Goal: Find specific page/section: Find specific page/section

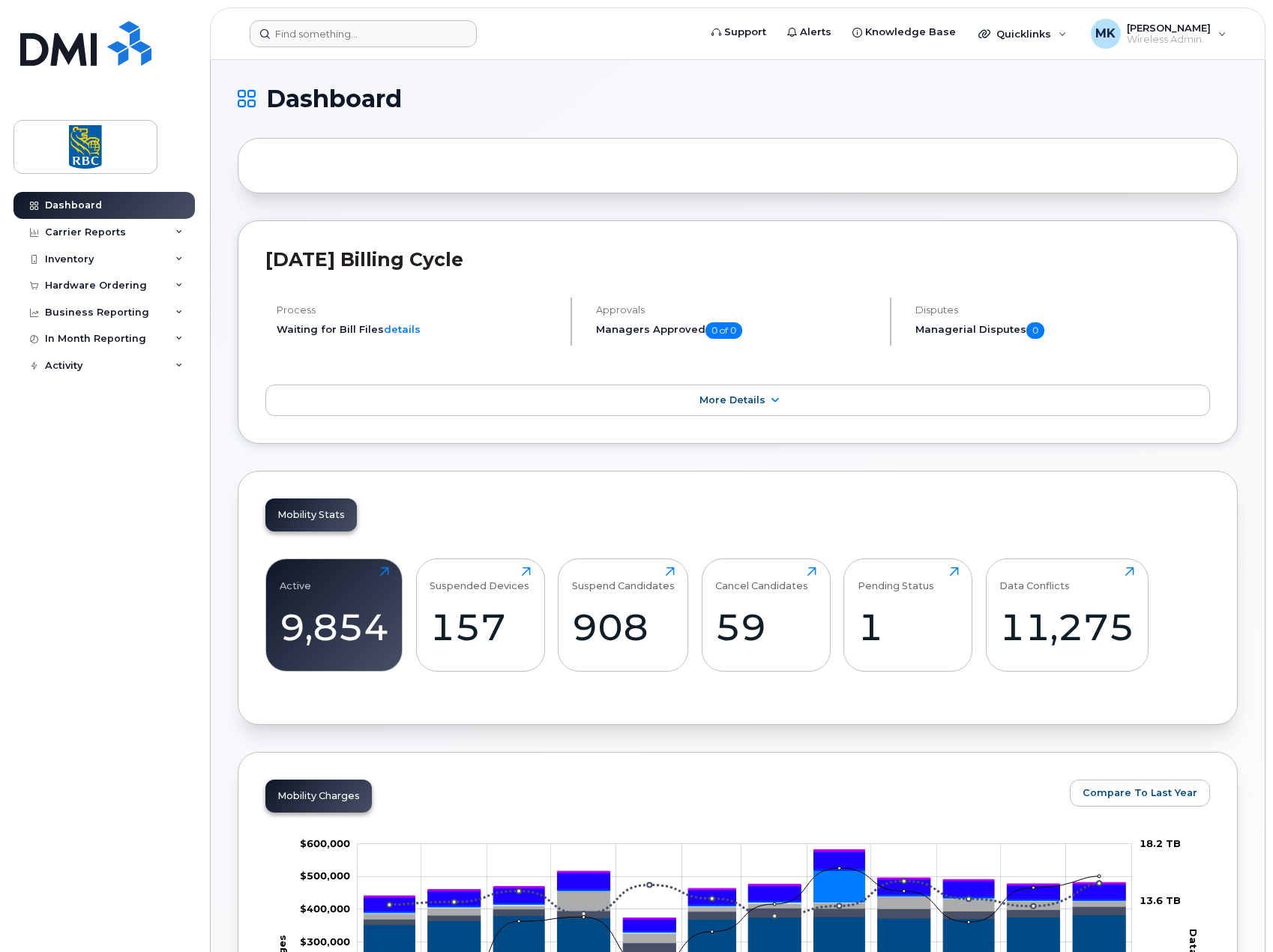
click at [403, 48] on header "Support Alerts Knowledge Base Quicklinks Suspend / Cancel Device Change SIM Car…" at bounding box center [737, 33] width 1055 height 52
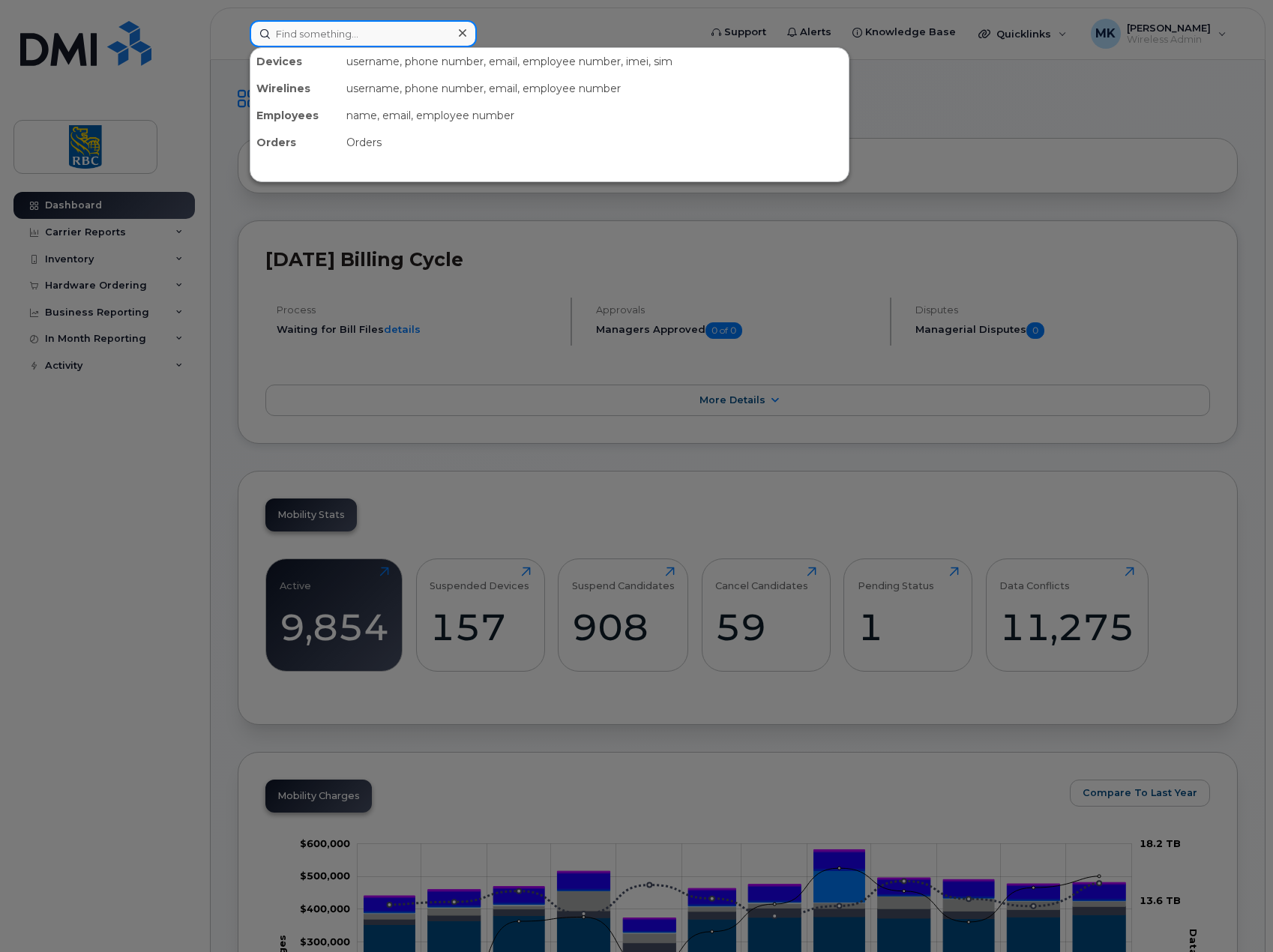
click at [402, 39] on input at bounding box center [363, 33] width 227 height 27
paste input "2044302977"
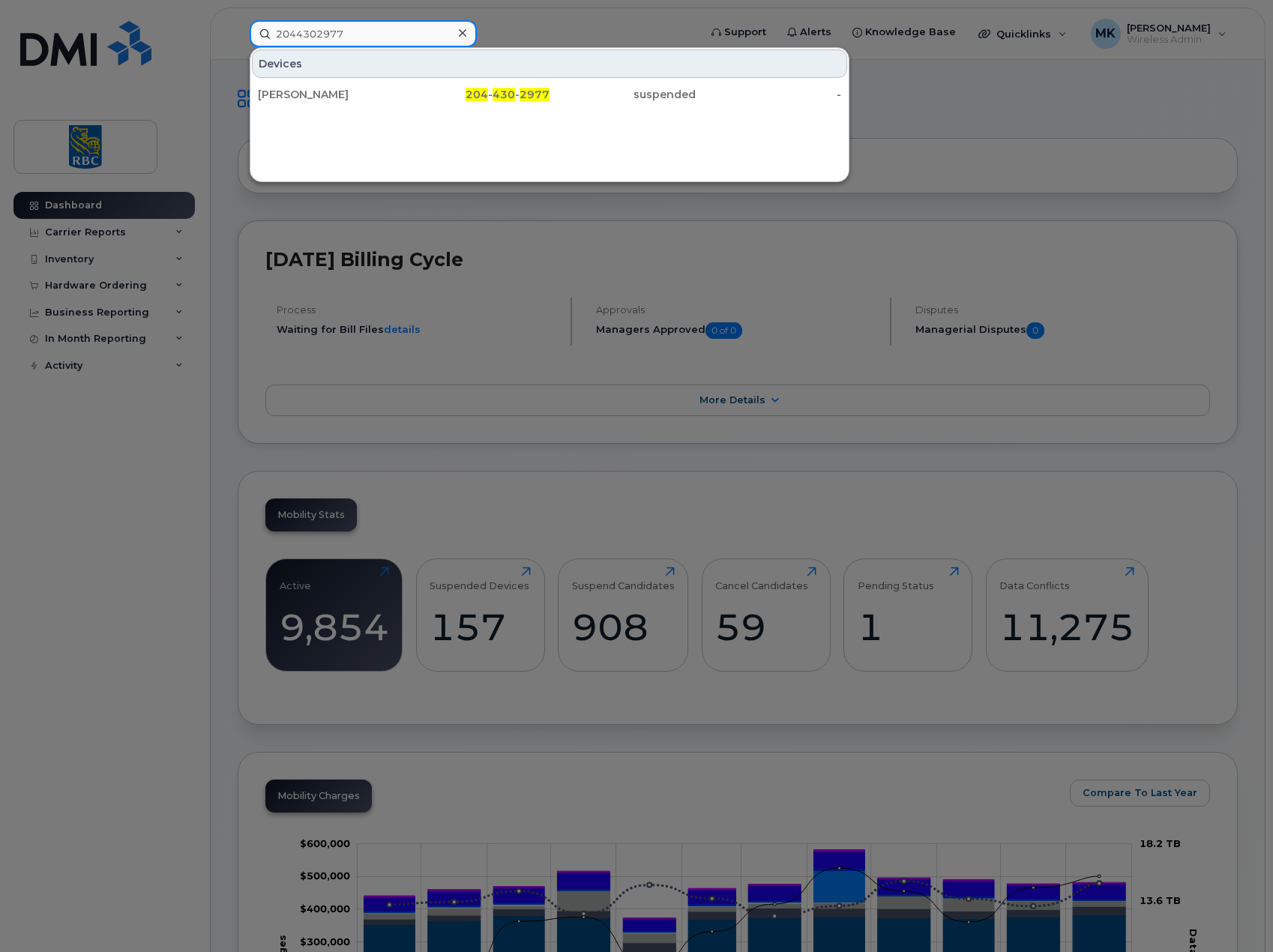
drag, startPoint x: 378, startPoint y: 34, endPoint x: 194, endPoint y: 40, distance: 184.1
click at [238, 40] on div "2044302977 Devices [PERSON_NAME] 204 - 430 - 2977 suspended -" at bounding box center [470, 33] width 463 height 27
paste input "5250"
type input "2044305250"
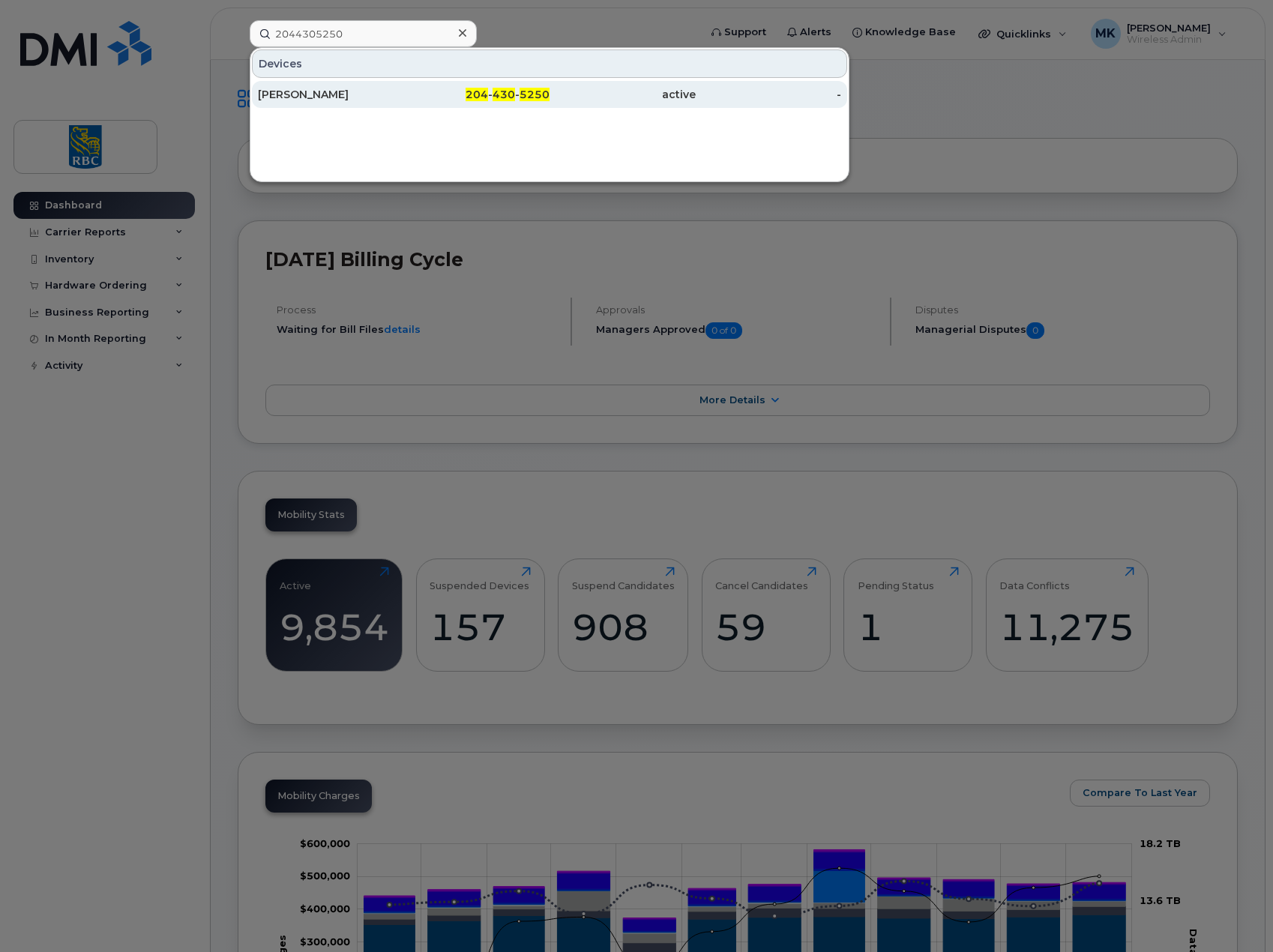
click at [387, 97] on div "[PERSON_NAME]" at bounding box center [331, 94] width 146 height 15
click at [1096, 98] on div at bounding box center [636, 476] width 1273 height 952
